Goal: Find contact information: Find contact information

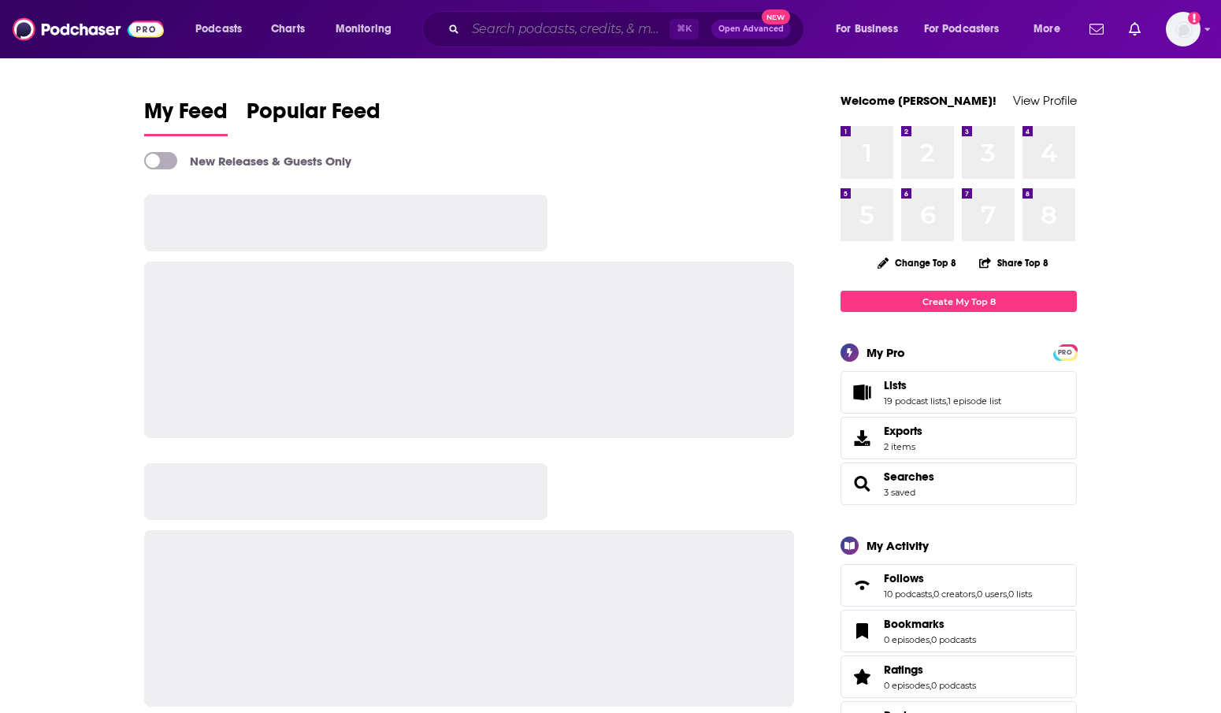
click at [556, 30] on input "Search podcasts, credits, & more..." at bounding box center [568, 29] width 204 height 25
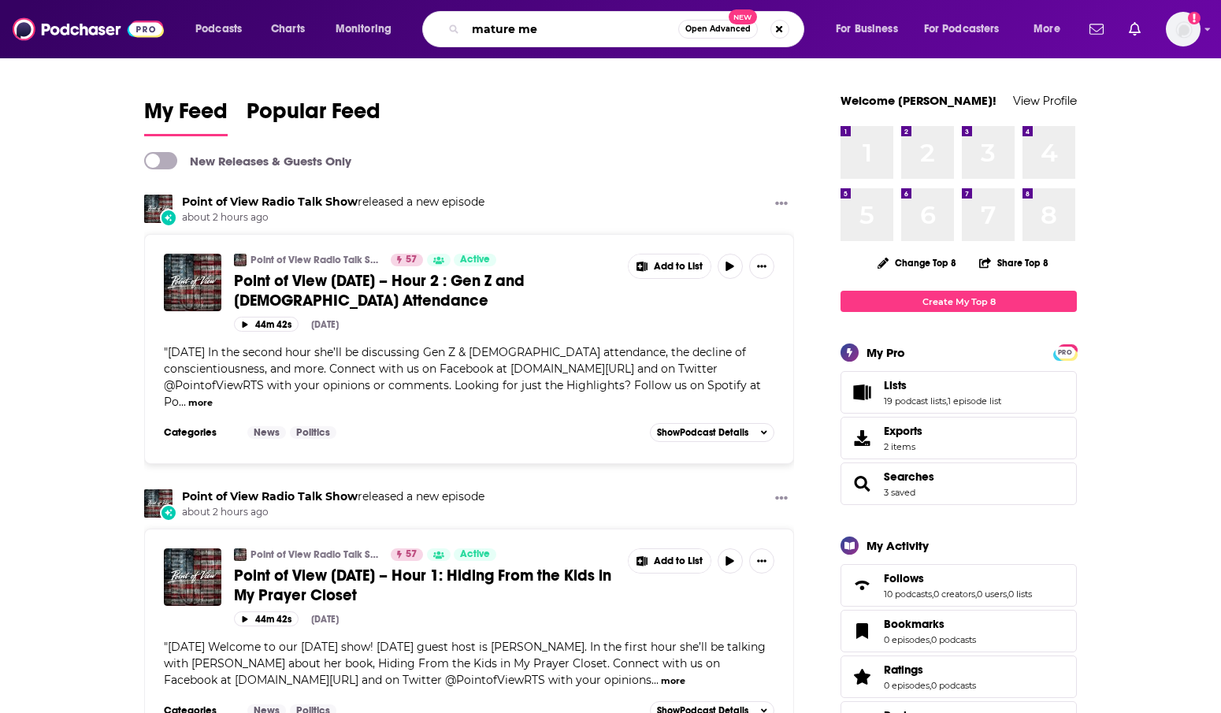
type input "mature me"
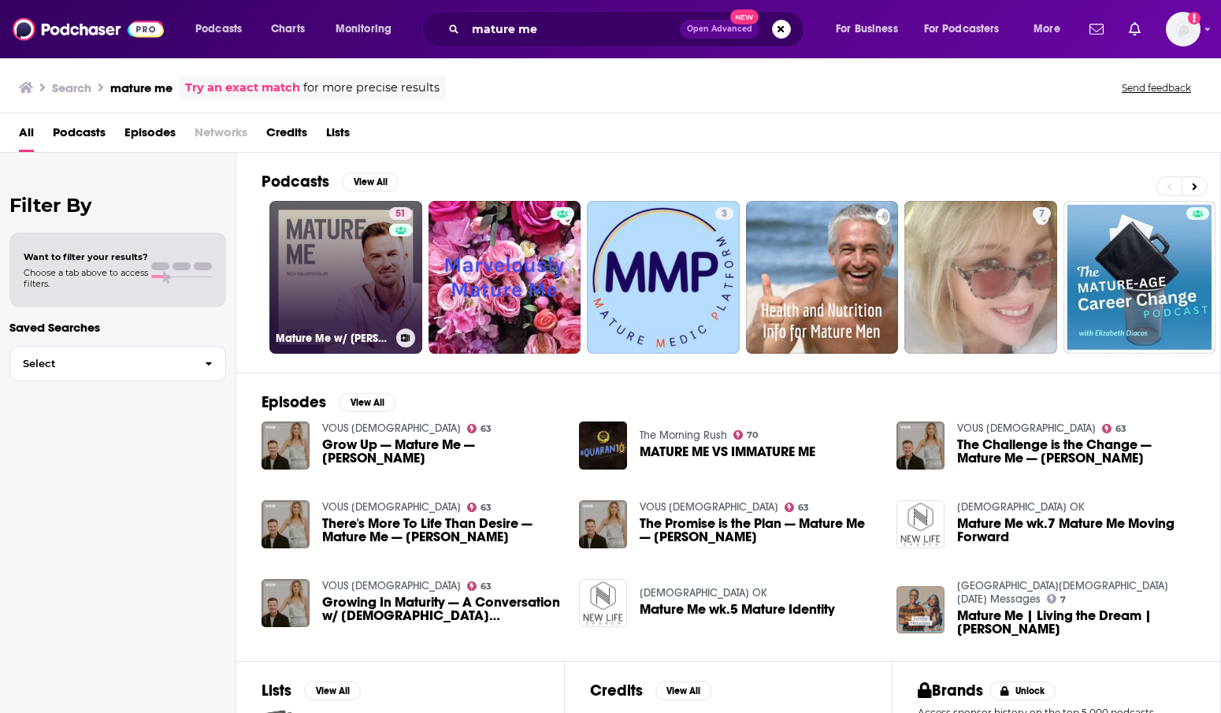
click at [362, 220] on link "51 Mature Me w/ Rich Wilkerson Jr." at bounding box center [345, 277] width 153 height 153
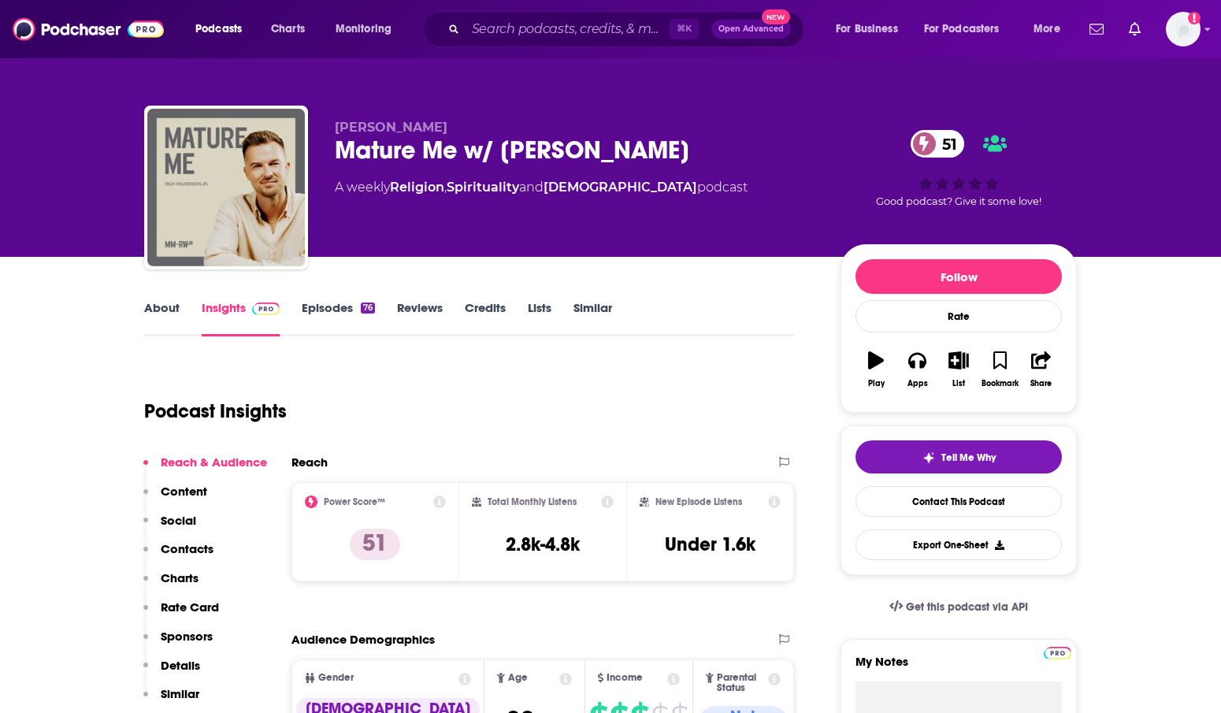
click at [171, 318] on link "About" at bounding box center [161, 318] width 35 height 36
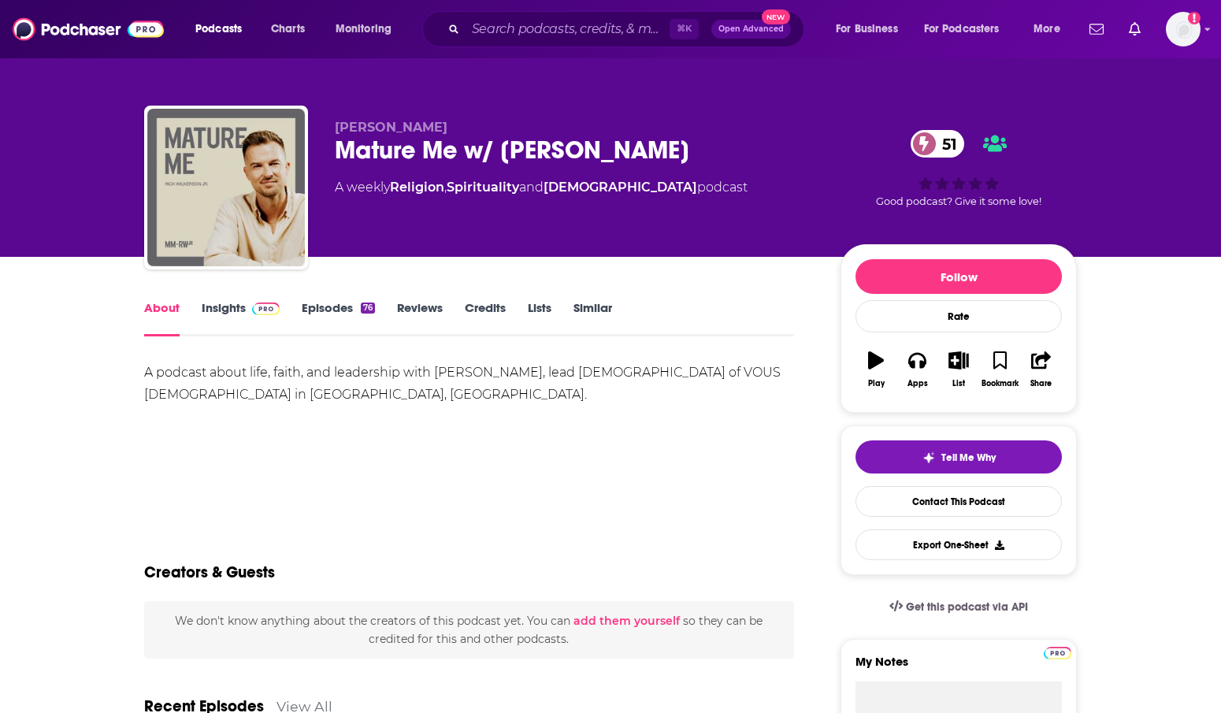
click at [236, 320] on link "Insights" at bounding box center [241, 318] width 78 height 36
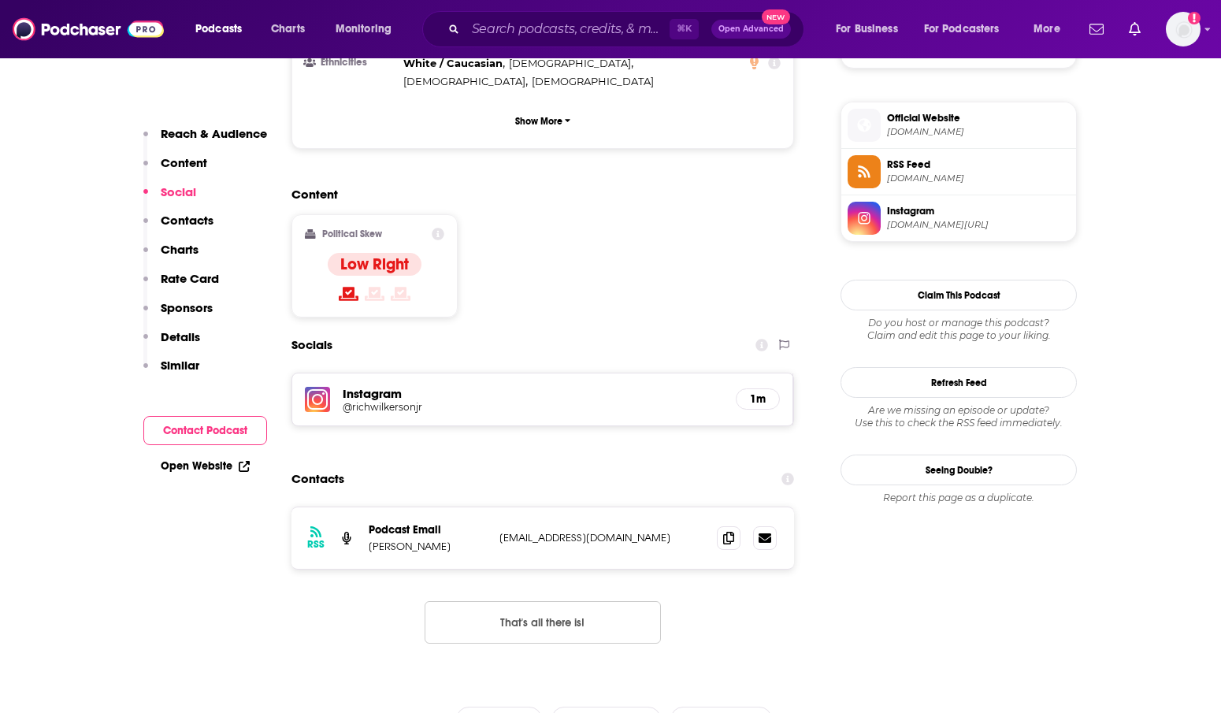
scroll to position [1111, 0]
click at [727, 530] on icon at bounding box center [728, 536] width 11 height 13
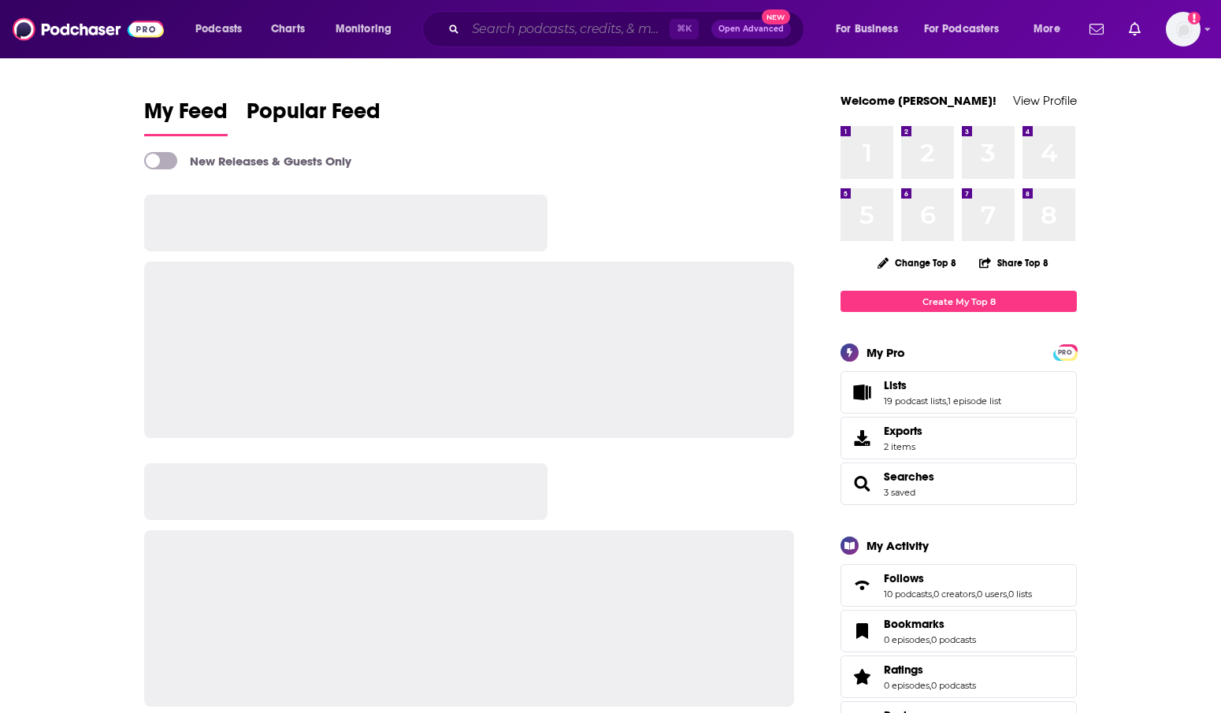
click at [569, 17] on input "Search podcasts, credits, & more..." at bounding box center [568, 29] width 204 height 25
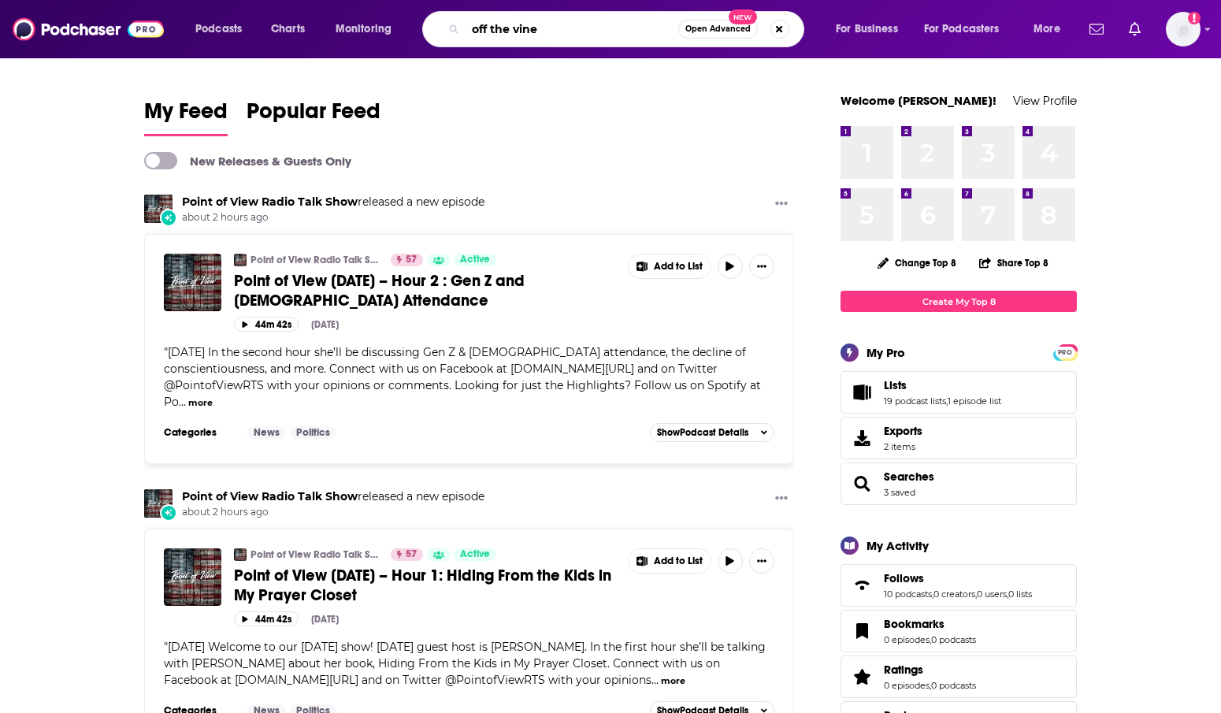
type input "off the vine"
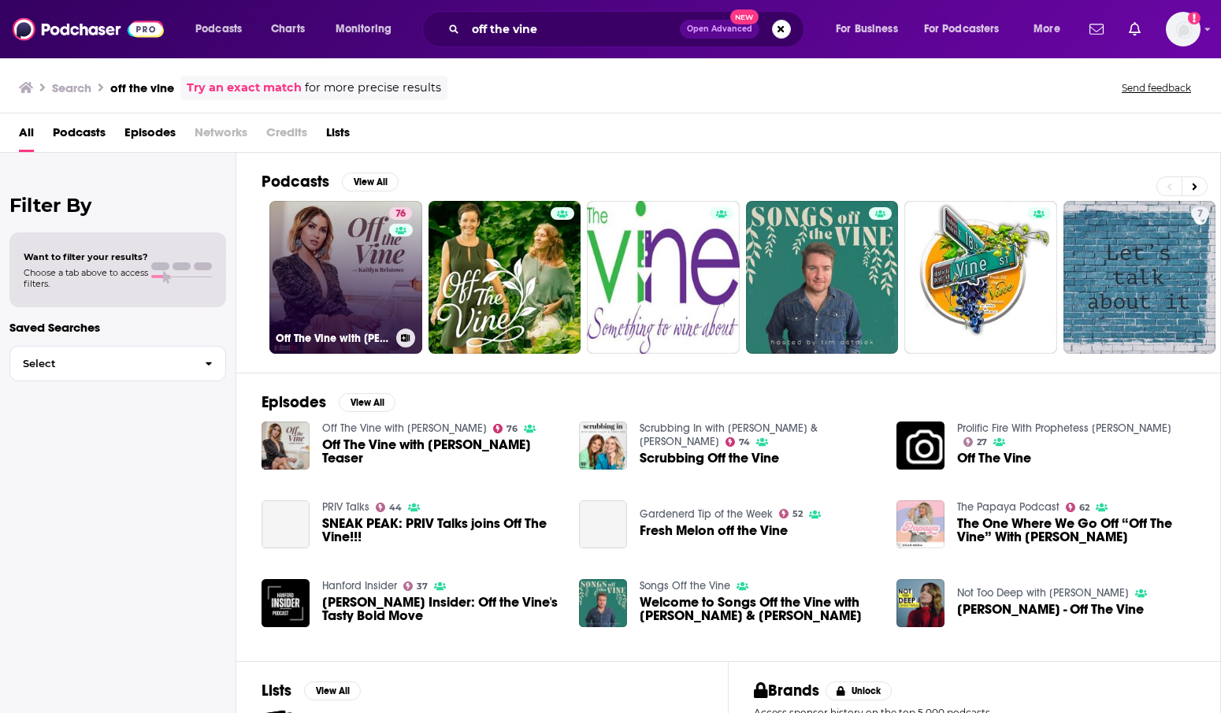
click at [348, 250] on link "76 Off The Vine with [PERSON_NAME]" at bounding box center [345, 277] width 153 height 153
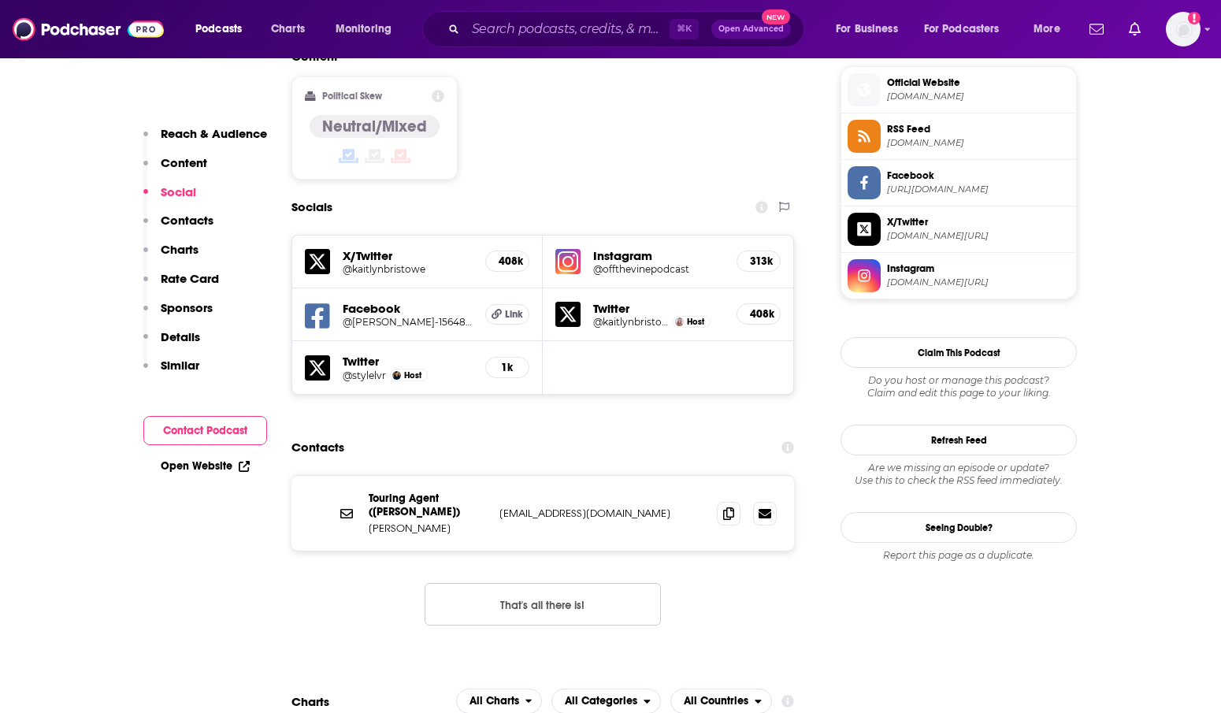
scroll to position [1279, 0]
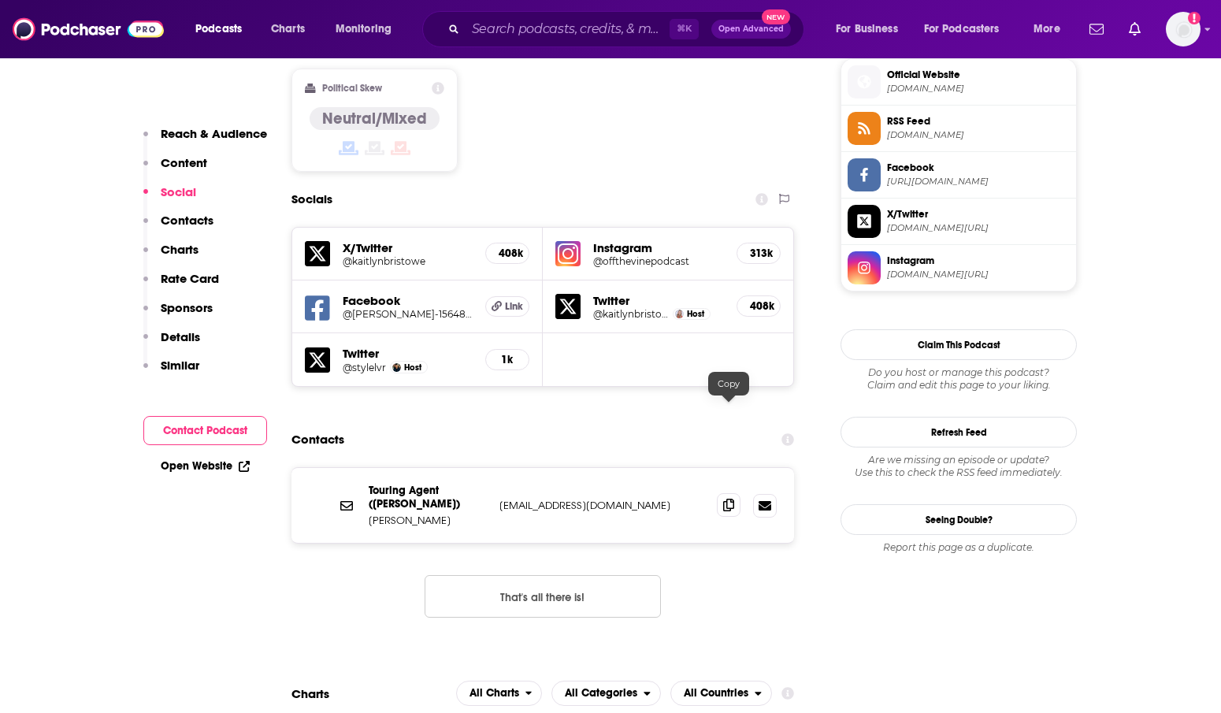
click at [727, 499] on icon at bounding box center [728, 505] width 11 height 13
drag, startPoint x: 436, startPoint y: 405, endPoint x: 426, endPoint y: 401, distance: 10.2
click at [426, 484] on p "Touring Agent ([PERSON_NAME])" at bounding box center [428, 497] width 118 height 27
drag, startPoint x: 430, startPoint y: 425, endPoint x: 366, endPoint y: 427, distance: 64.6
click at [366, 468] on div "Touring Agent ([PERSON_NAME]) [PERSON_NAME] [PERSON_NAME][EMAIL_ADDRESS][DOMAIN…" at bounding box center [543, 505] width 503 height 75
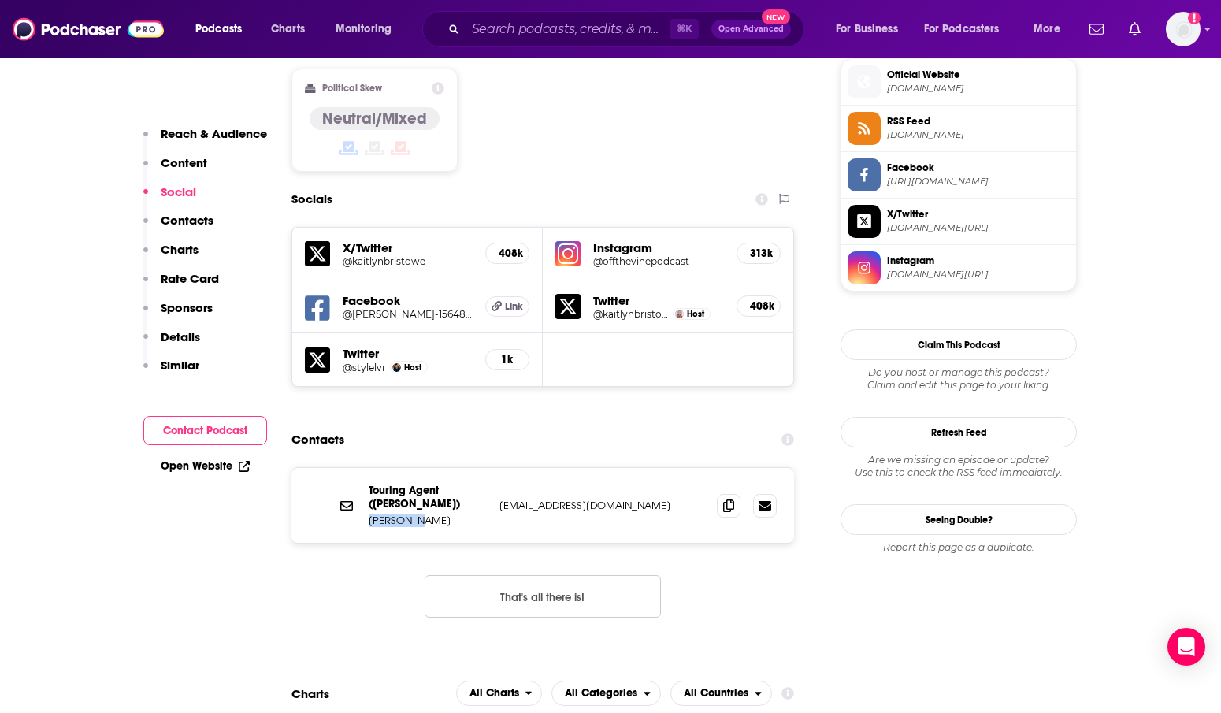
copy p "[PERSON_NAME]"
click at [526, 22] on input "Search podcasts, credits, & more..." at bounding box center [568, 29] width 204 height 25
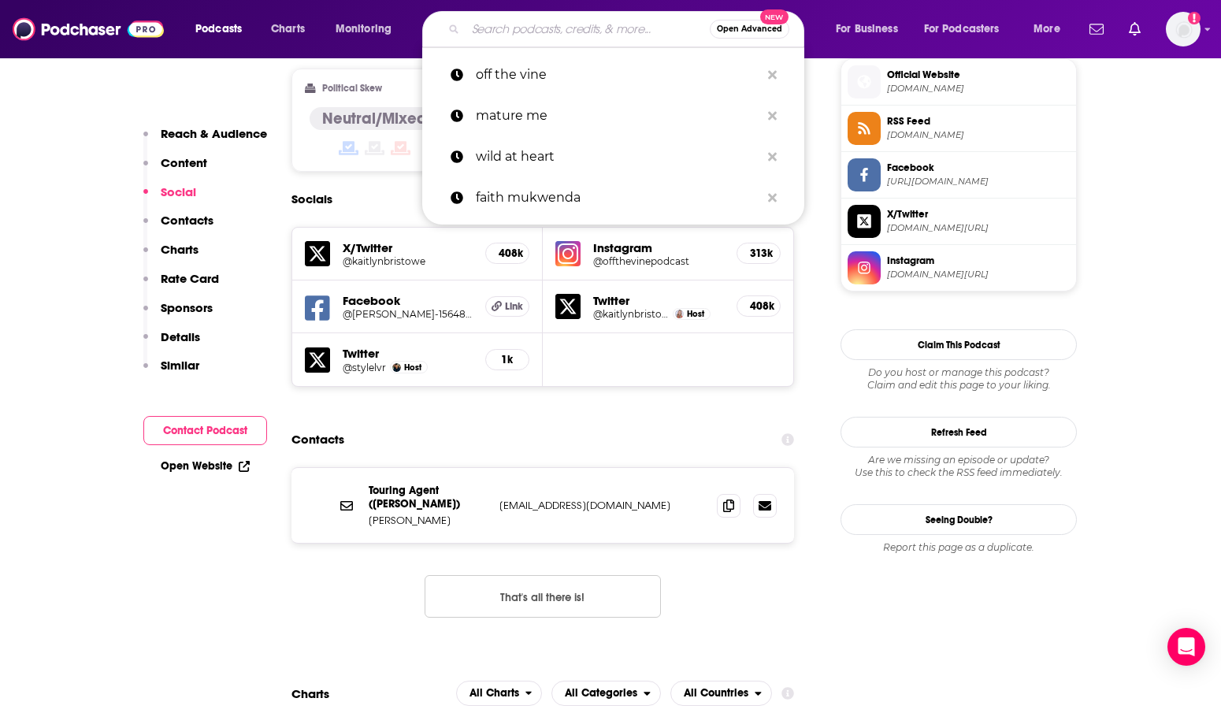
paste input "What's [DEMOGRAPHIC_DATA] Got to Do With It?"
type input "What's [DEMOGRAPHIC_DATA] Got to Do With It?"
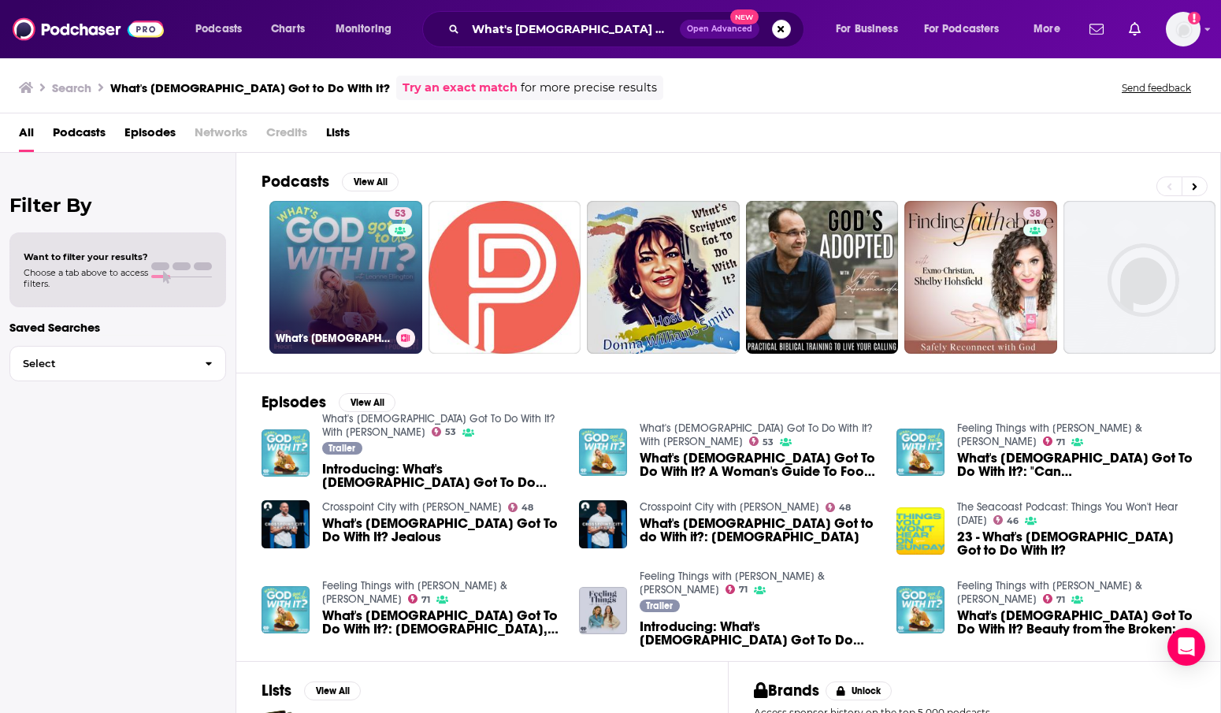
click at [321, 258] on link "53 What's [DEMOGRAPHIC_DATA] Got To Do With It? With [PERSON_NAME]" at bounding box center [345, 277] width 153 height 153
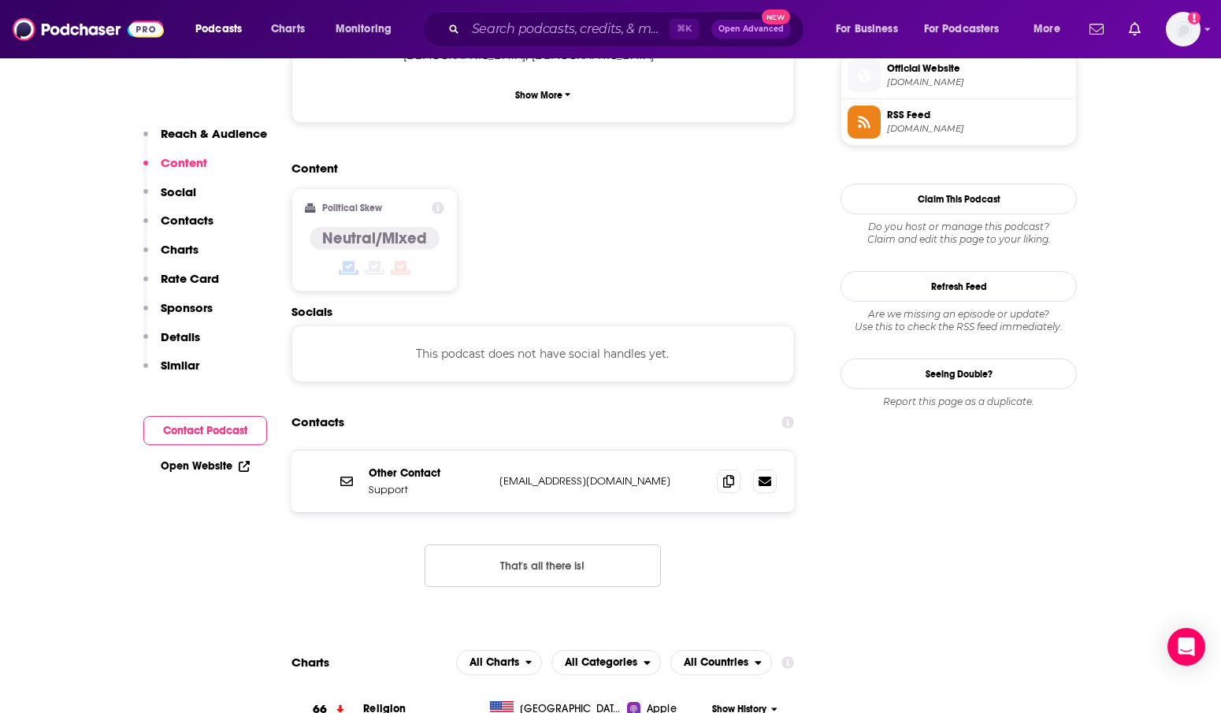
scroll to position [1163, 0]
